Goal: Task Accomplishment & Management: Use online tool/utility

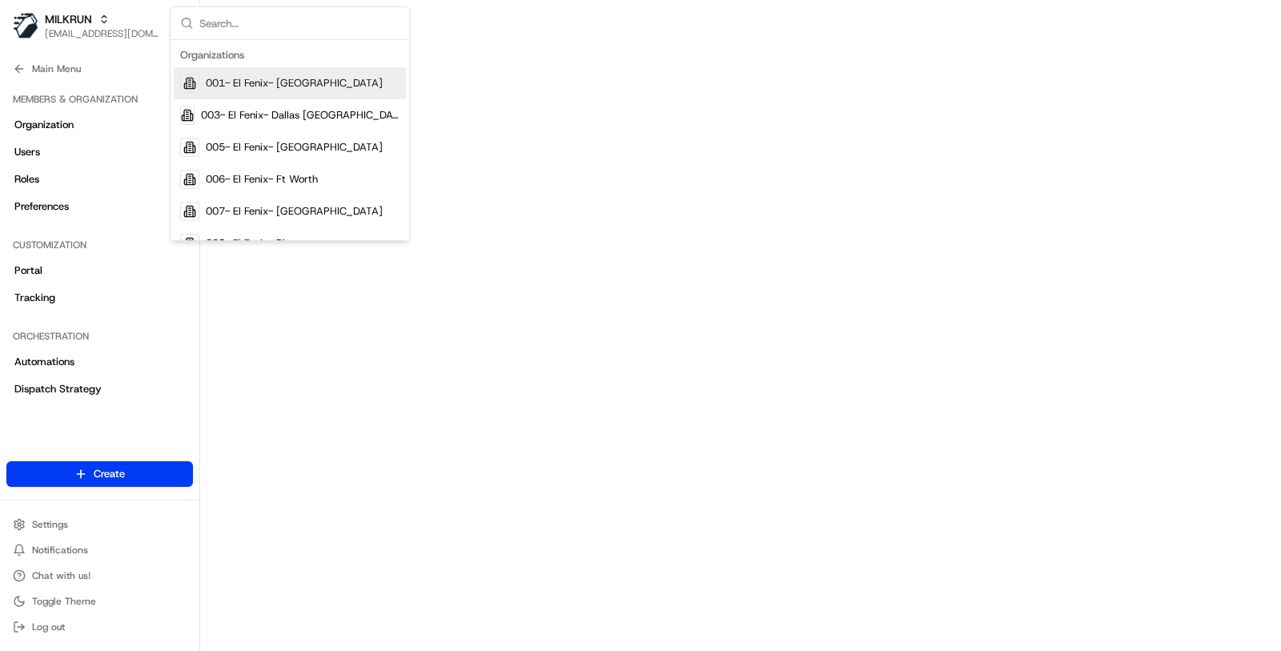
scroll to position [572, 0]
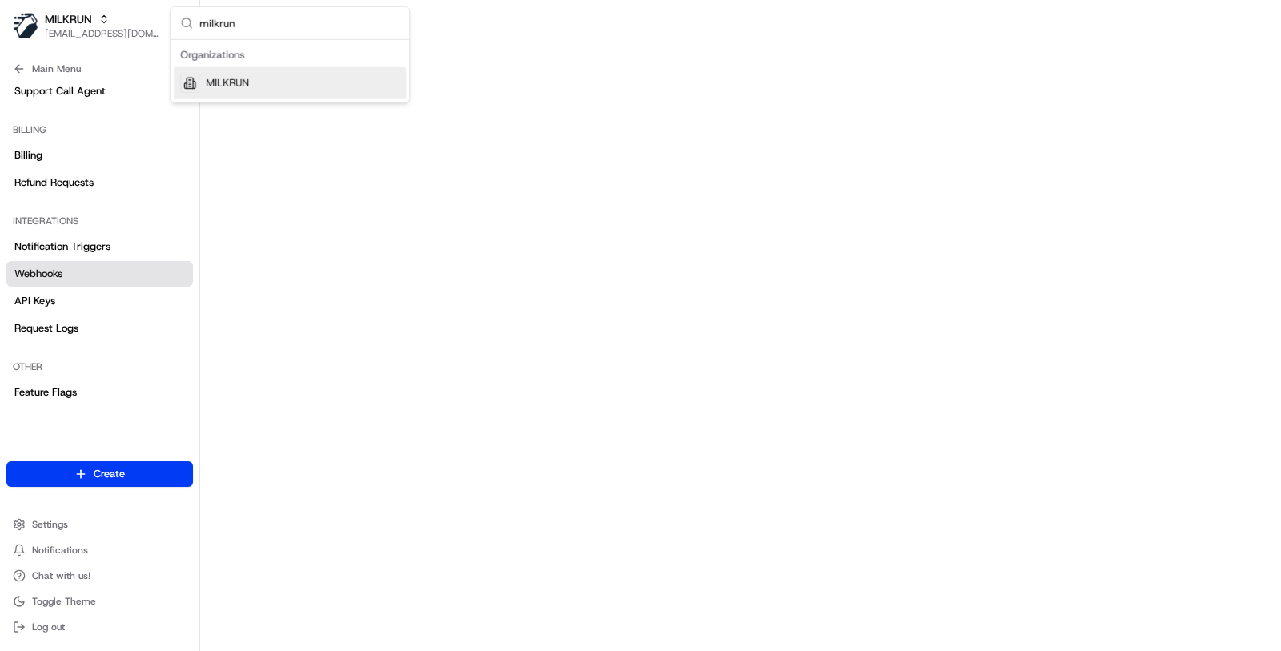
click at [259, 14] on input "milkrun" at bounding box center [299, 23] width 200 height 32
type input "republ"
click at [242, 70] on div "Republic Of Pie" at bounding box center [290, 83] width 232 height 32
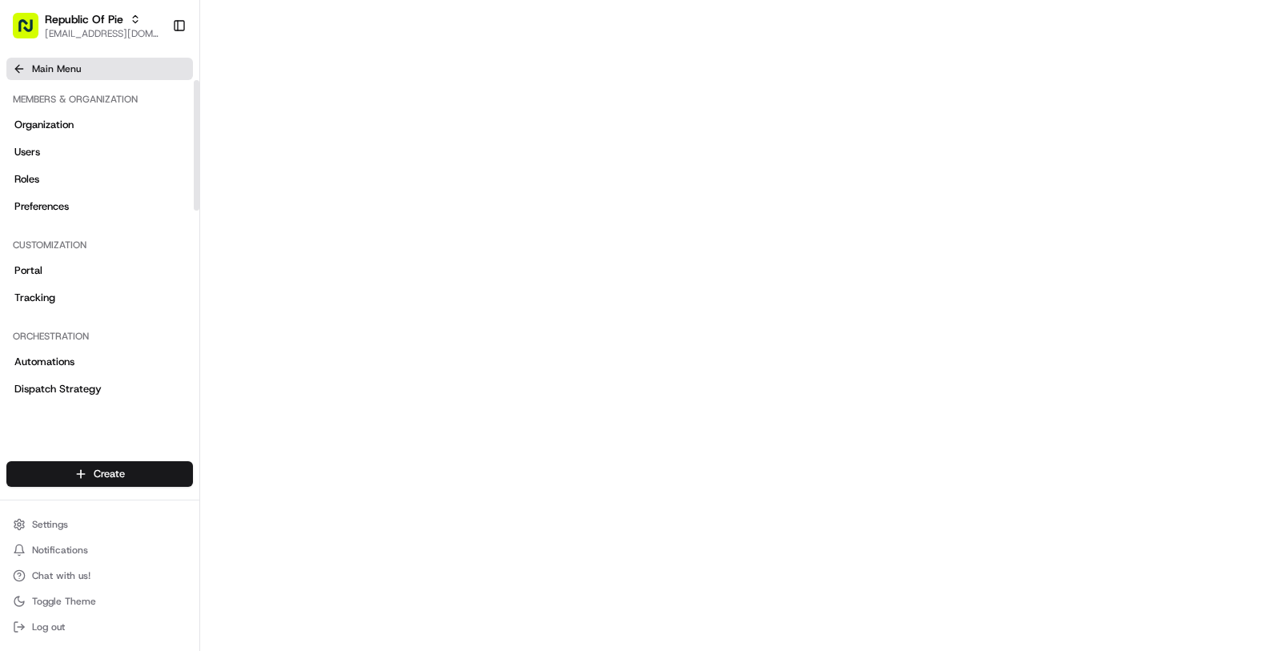
click at [104, 74] on button "Main Menu" at bounding box center [99, 69] width 187 height 22
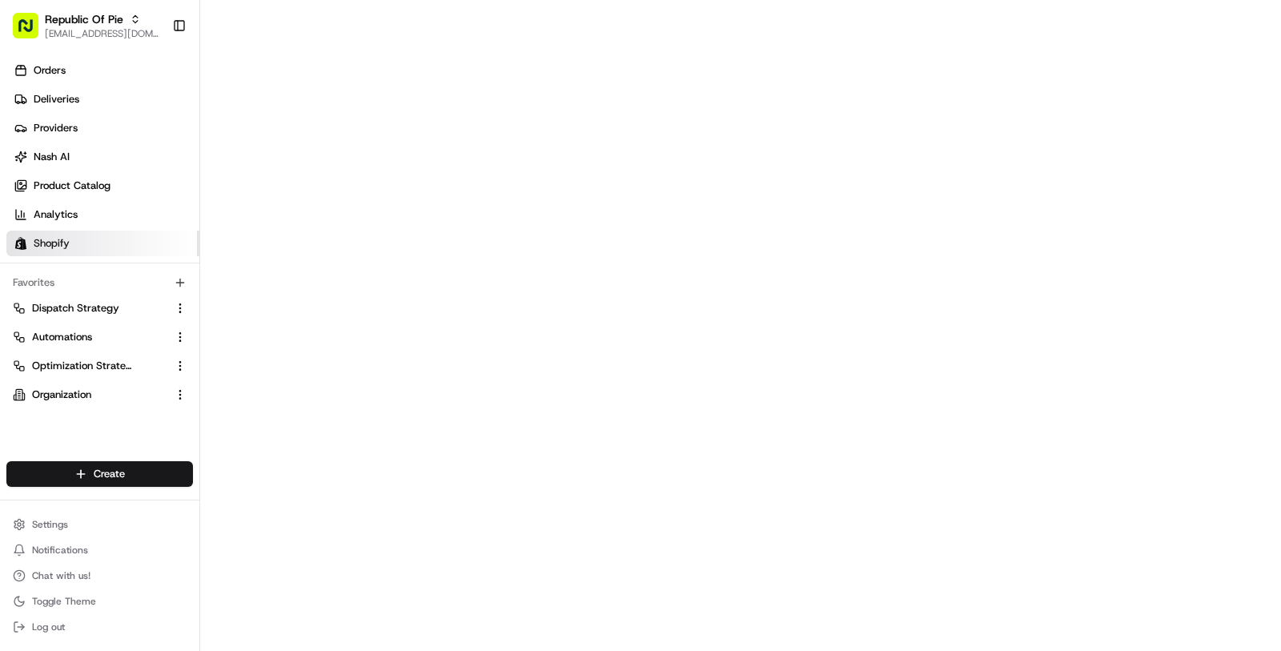
click at [100, 246] on link "Shopify" at bounding box center [102, 244] width 193 height 26
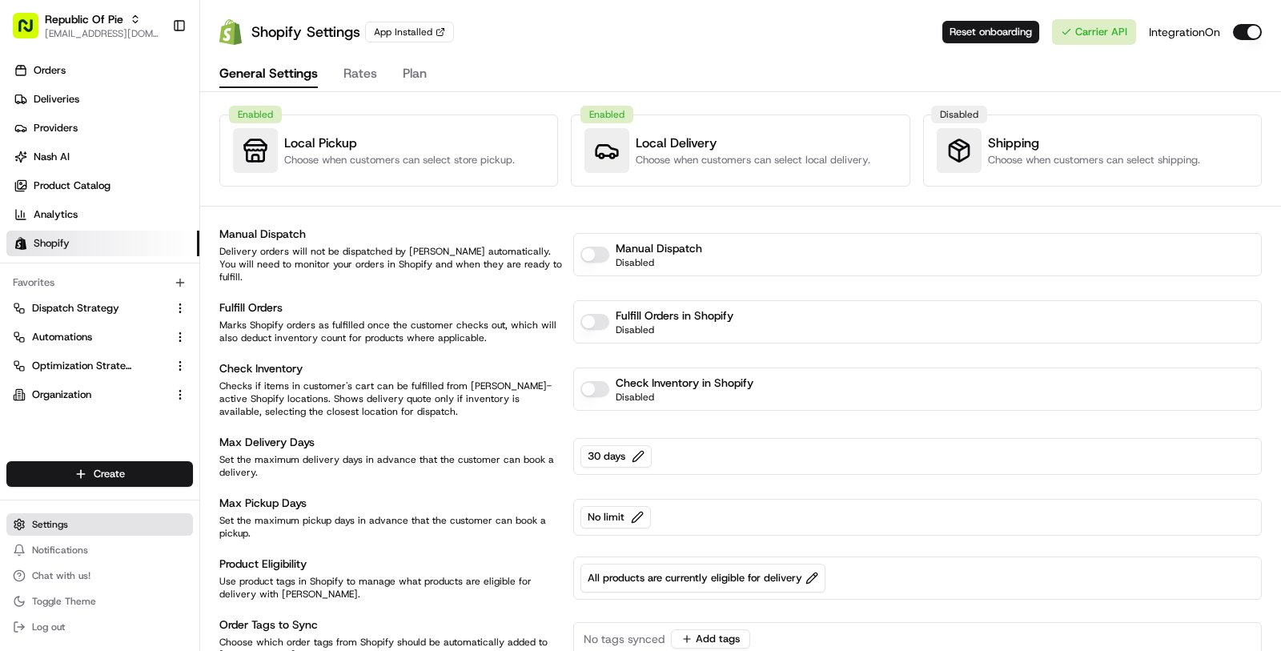
click at [88, 520] on button "Settings" at bounding box center [99, 524] width 187 height 22
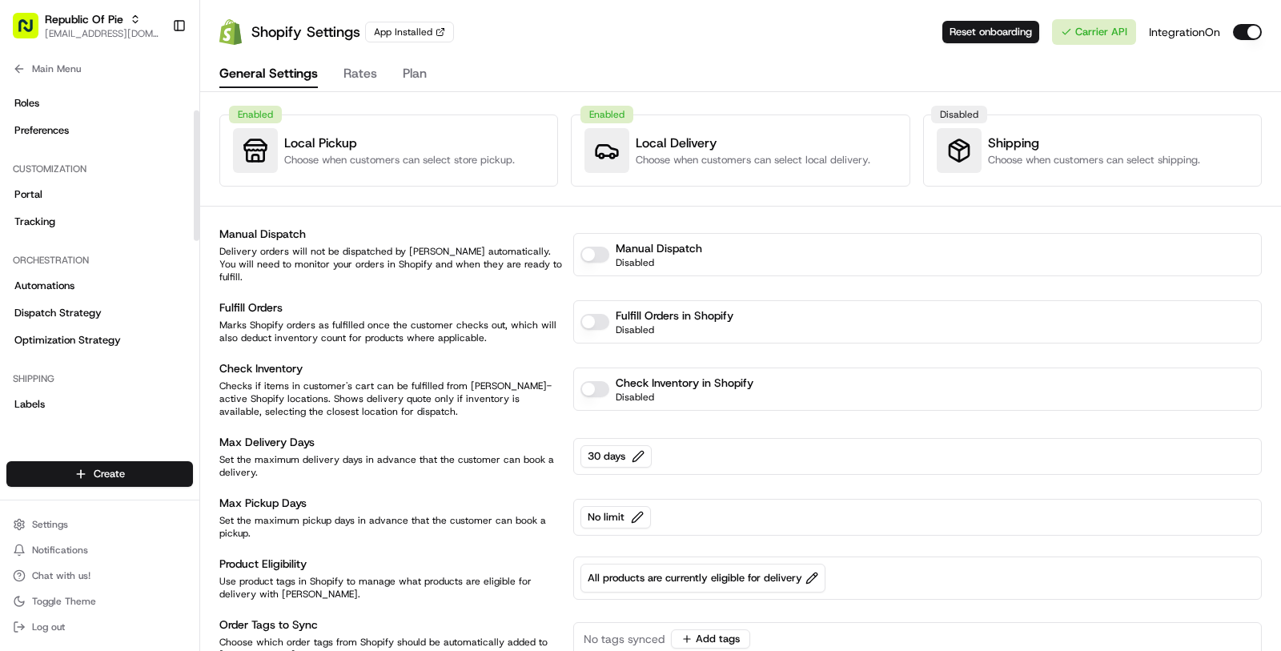
scroll to position [264, 0]
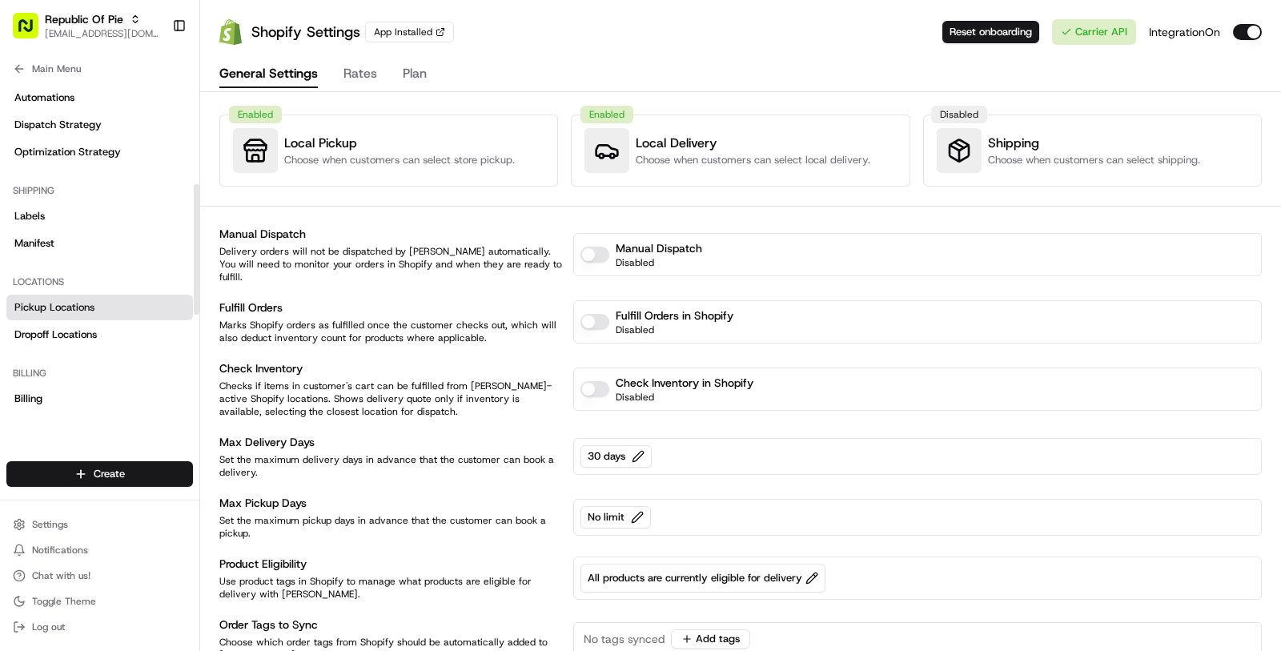
click at [118, 310] on link "Pickup Locations" at bounding box center [99, 308] width 187 height 26
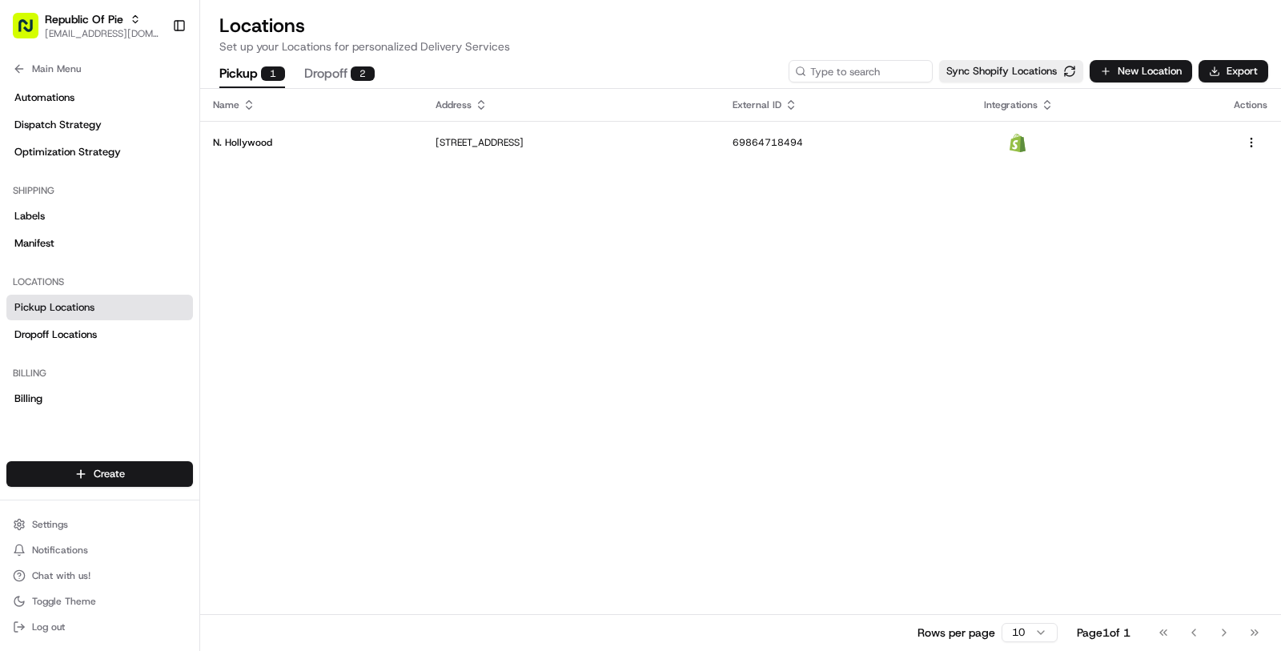
click at [466, 147] on p "[STREET_ADDRESS]" at bounding box center [572, 142] width 272 height 13
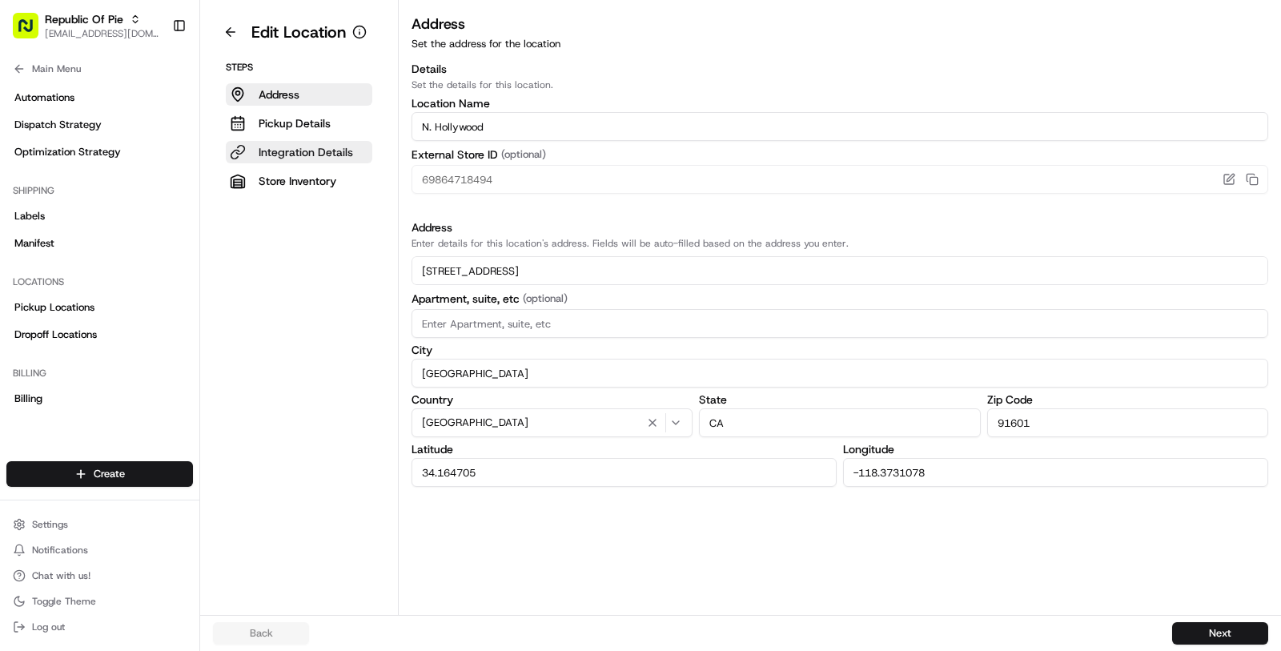
click at [326, 145] on p "Integration Details" at bounding box center [306, 152] width 94 height 16
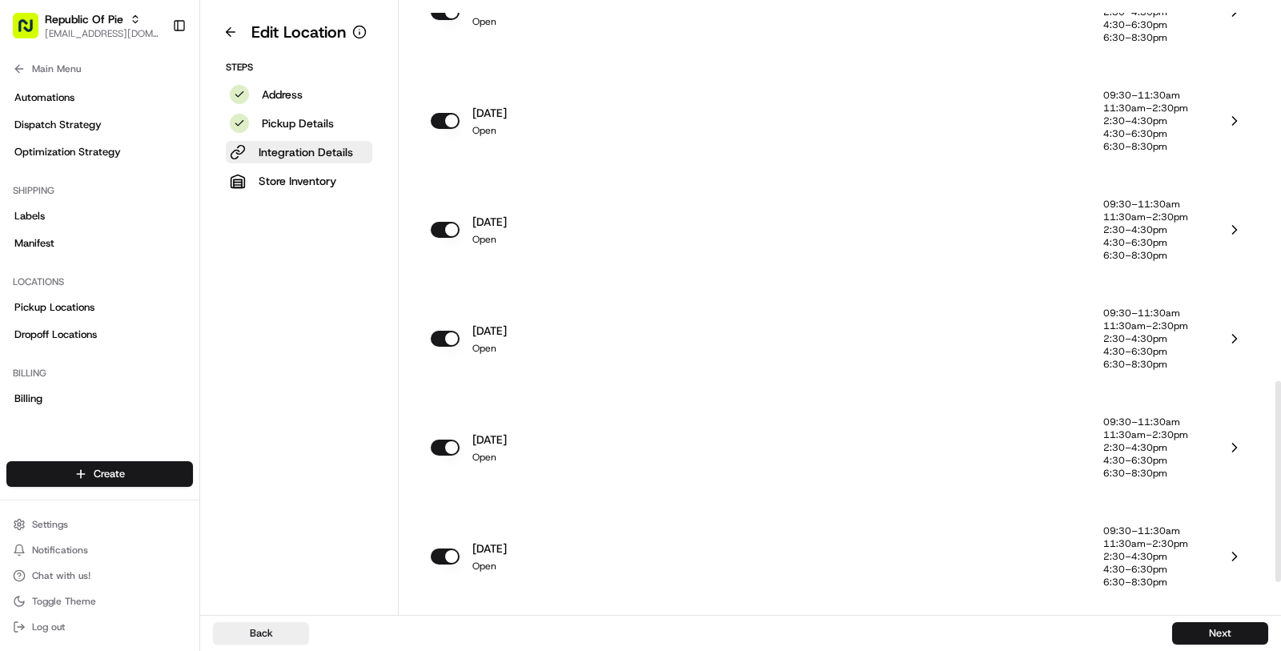
scroll to position [1215, 0]
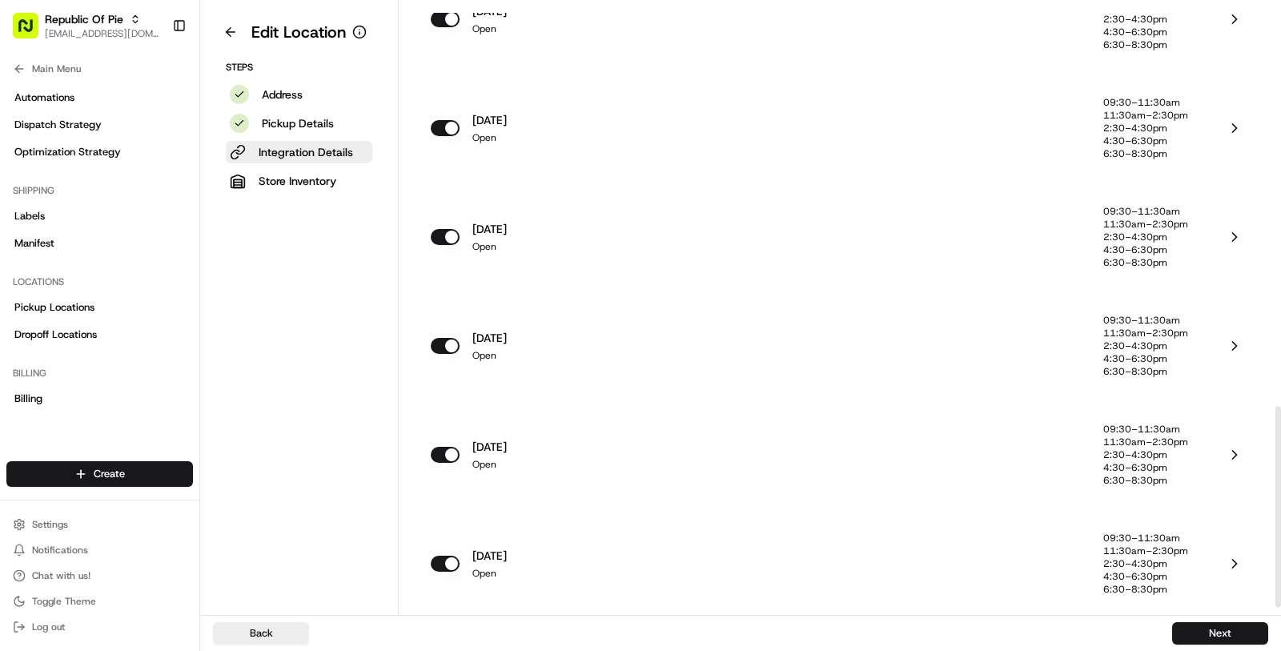
click at [588, 372] on div "[DATE] Open" at bounding box center [767, 346] width 673 height 64
